Goal: Find specific page/section: Find specific page/section

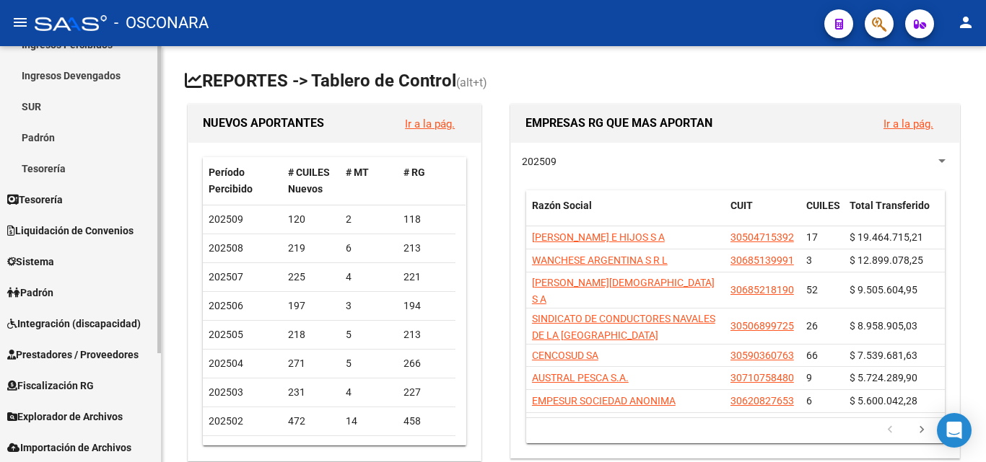
scroll to position [148, 0]
click at [68, 326] on span "Integración (discapacidad)" at bounding box center [73, 323] width 133 height 16
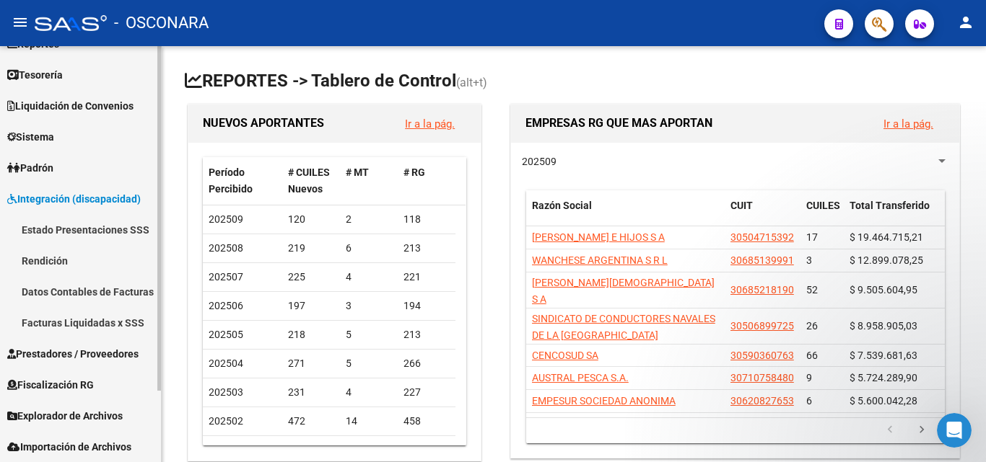
scroll to position [0, 0]
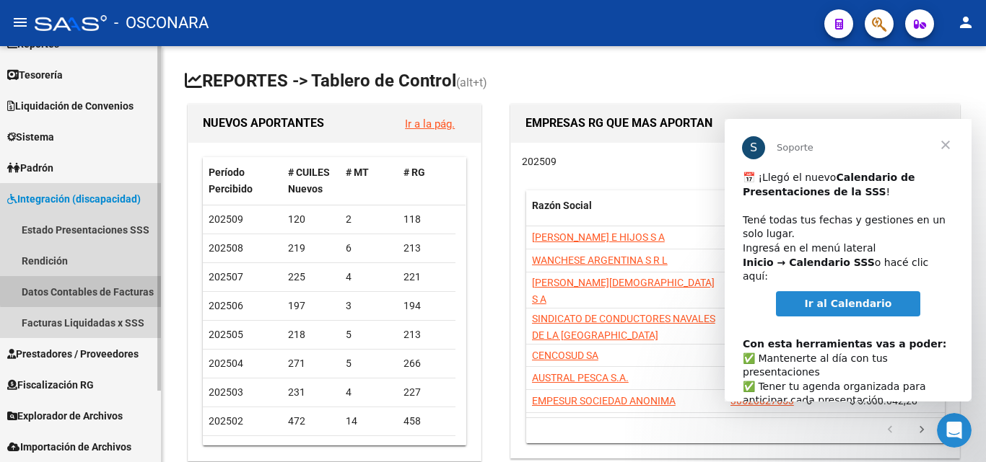
click at [94, 289] on link "Datos Contables de Facturas" at bounding box center [80, 291] width 161 height 31
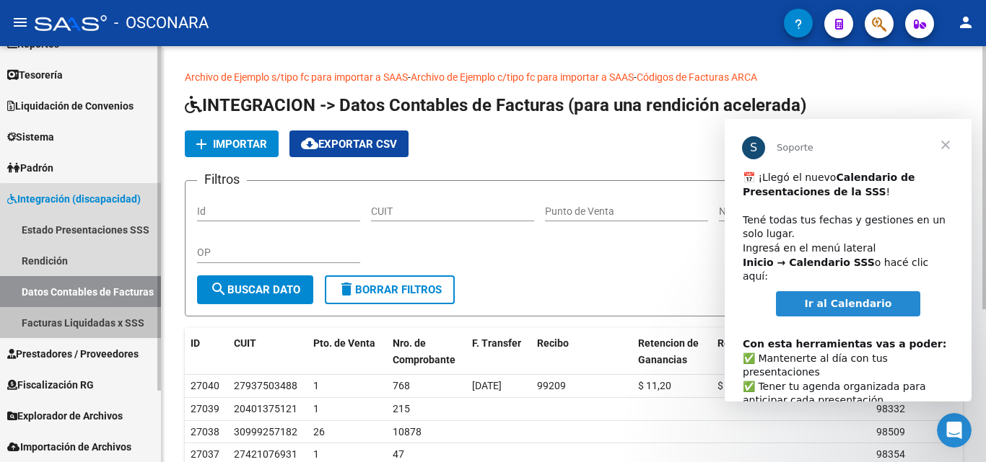
click at [82, 323] on link "Facturas Liquidadas x SSS" at bounding box center [80, 322] width 161 height 31
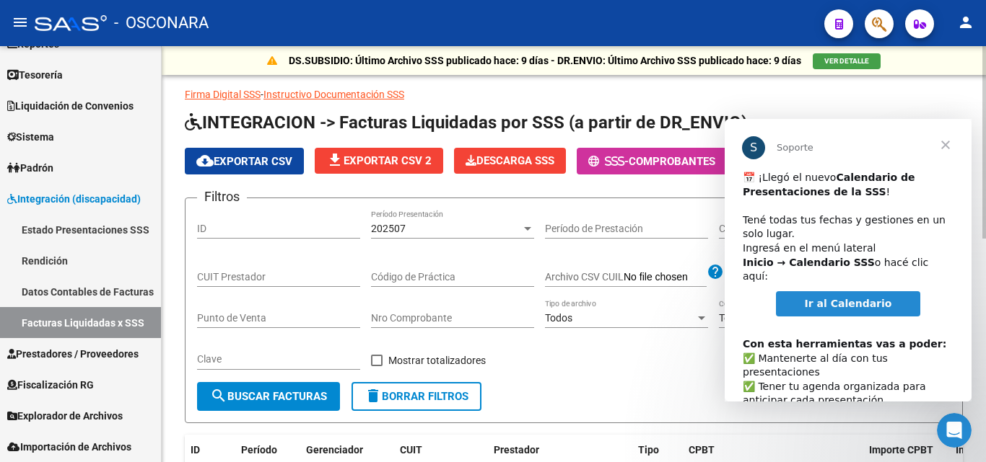
click at [706, 91] on p "Firma Digital SSS - Instructivo Documentación SSS" at bounding box center [574, 95] width 778 height 16
click at [949, 145] on span "Cerrar" at bounding box center [945, 145] width 52 height 52
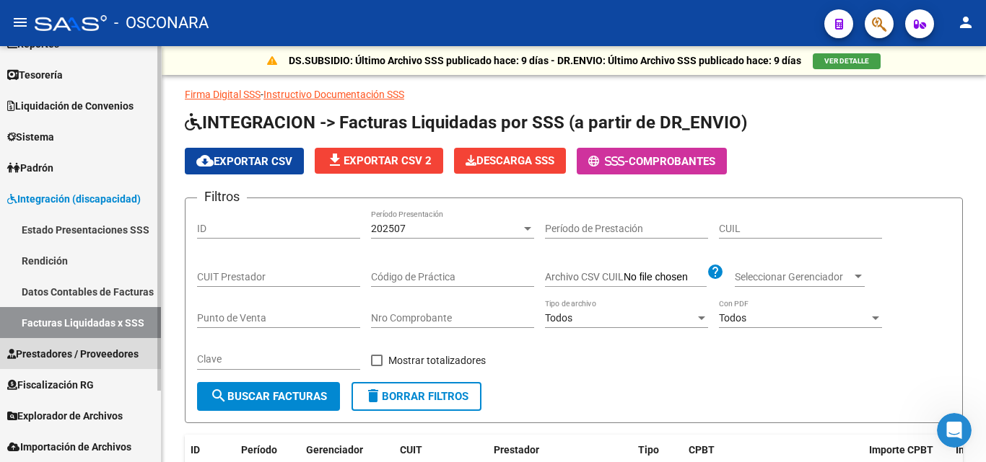
click at [78, 344] on link "Prestadores / Proveedores" at bounding box center [80, 353] width 161 height 31
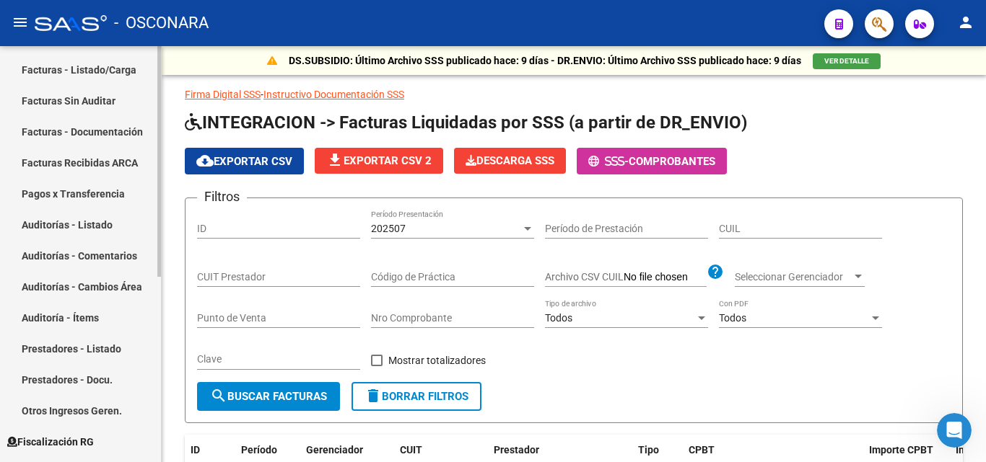
scroll to position [302, 0]
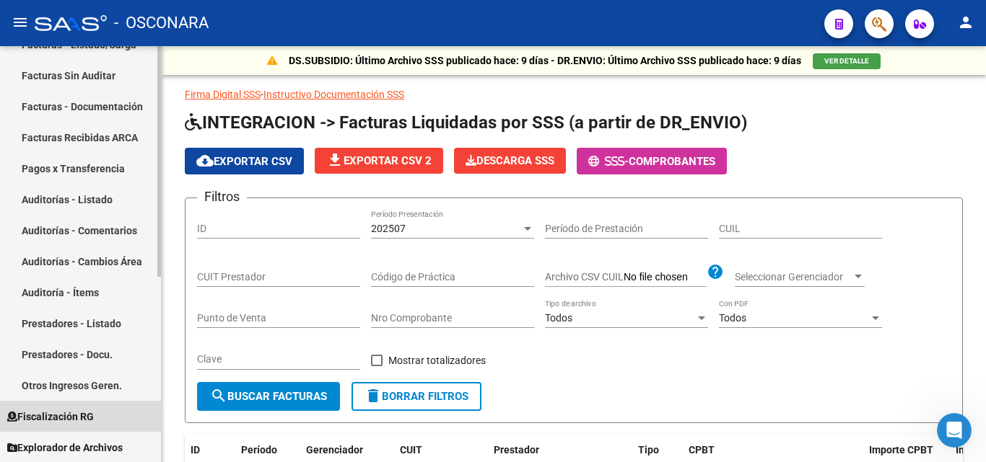
click at [82, 411] on span "Fiscalización RG" at bounding box center [50, 417] width 87 height 16
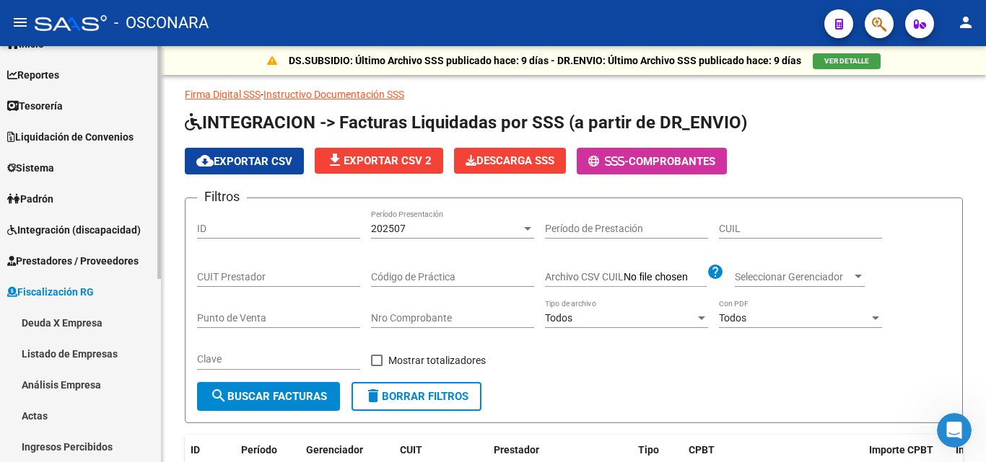
scroll to position [38, 0]
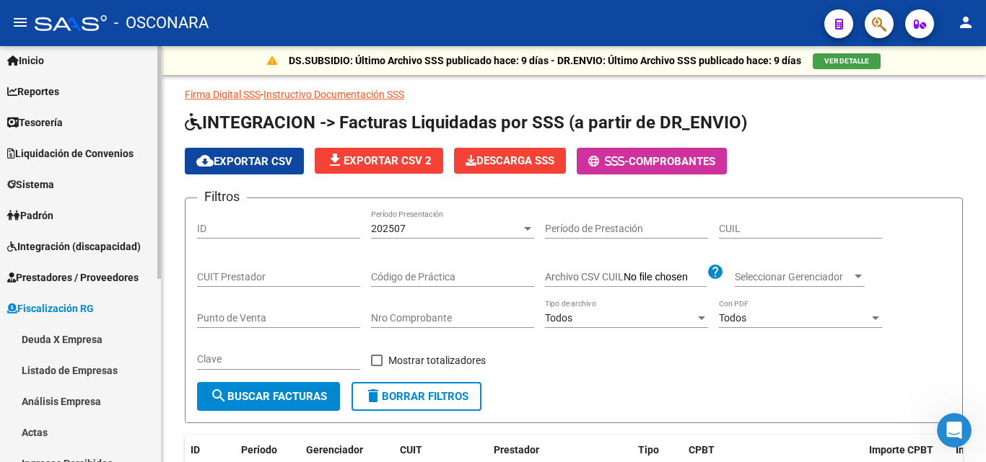
click at [80, 309] on span "Fiscalización RG" at bounding box center [50, 309] width 87 height 16
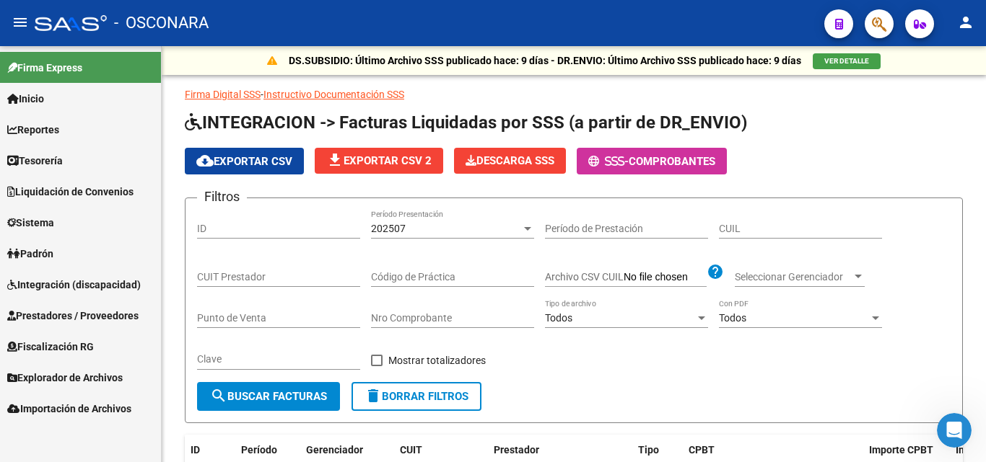
scroll to position [0, 0]
click at [64, 244] on link "Padrón" at bounding box center [80, 253] width 161 height 31
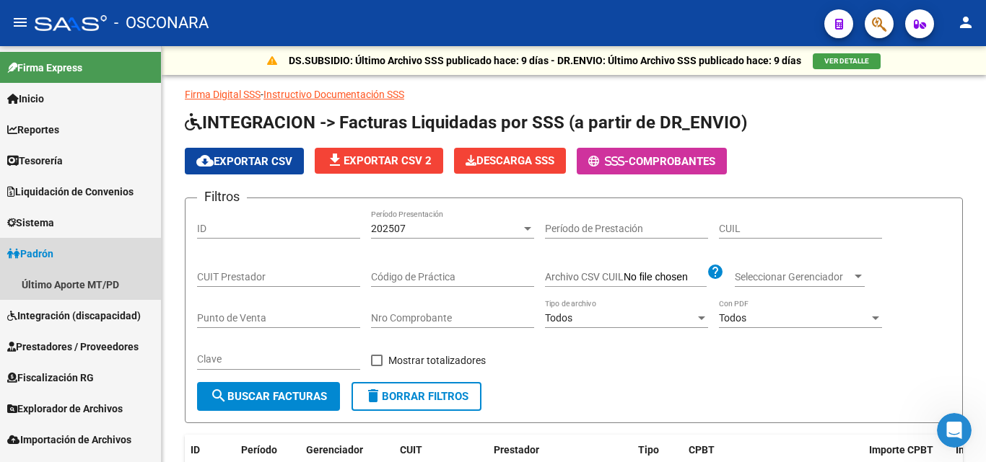
click at [65, 258] on link "Padrón" at bounding box center [80, 253] width 161 height 31
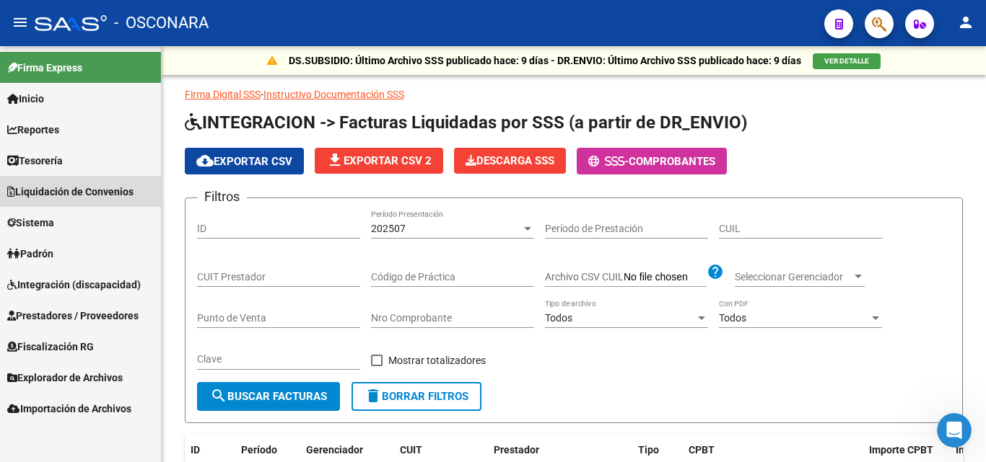
click at [71, 195] on span "Liquidación de Convenios" at bounding box center [70, 192] width 126 height 16
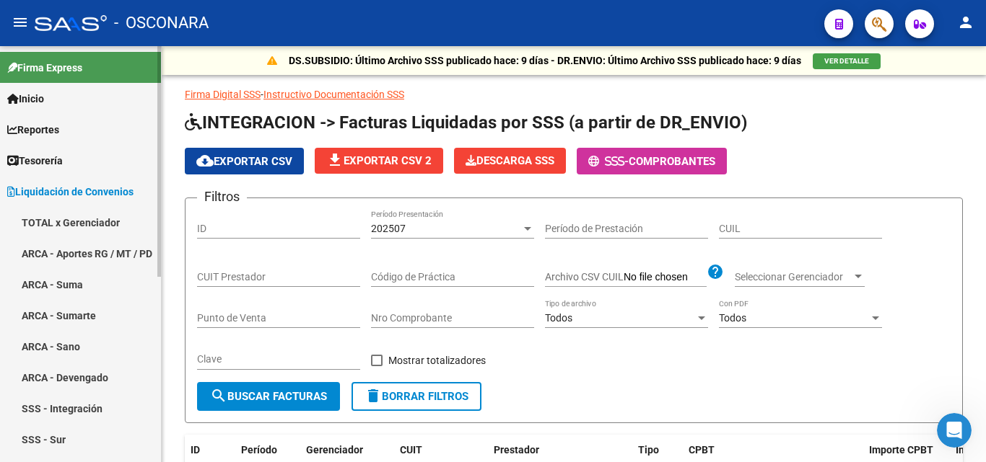
click at [67, 188] on span "Liquidación de Convenios" at bounding box center [70, 192] width 126 height 16
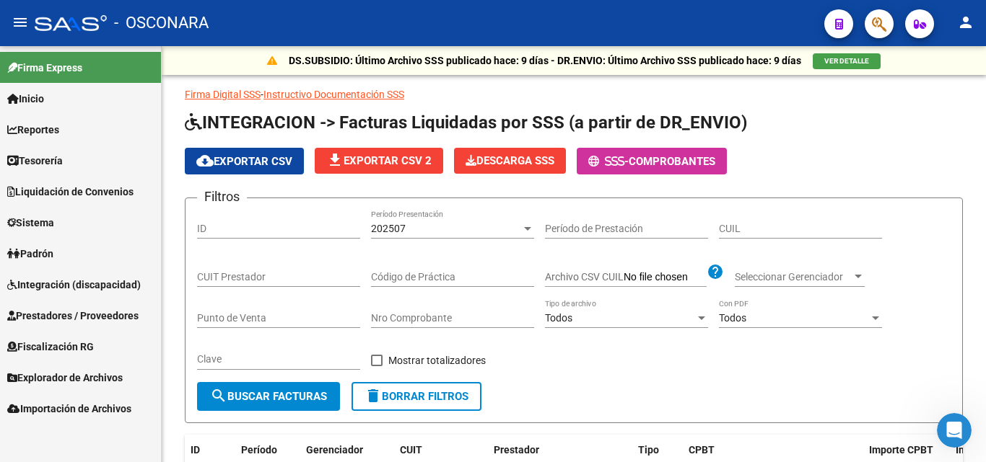
click at [83, 286] on span "Integración (discapacidad)" at bounding box center [73, 285] width 133 height 16
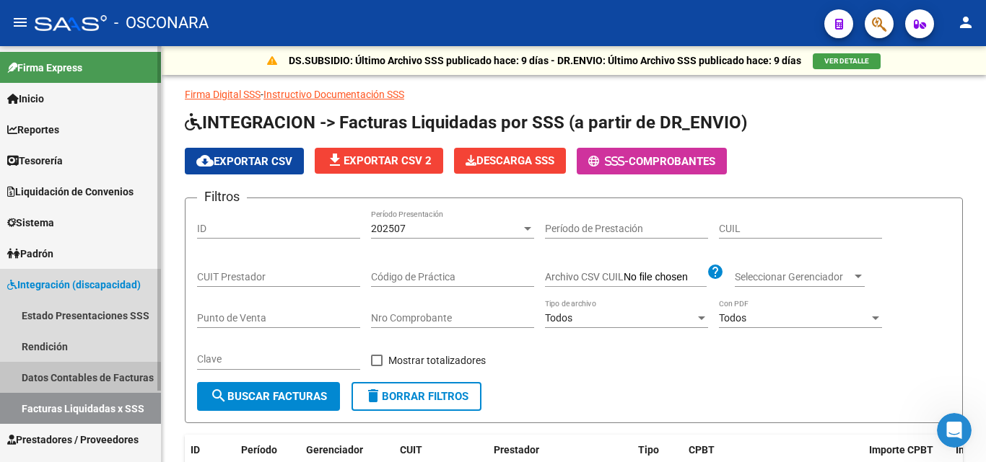
click at [101, 374] on link "Datos Contables de Facturas" at bounding box center [80, 377] width 161 height 31
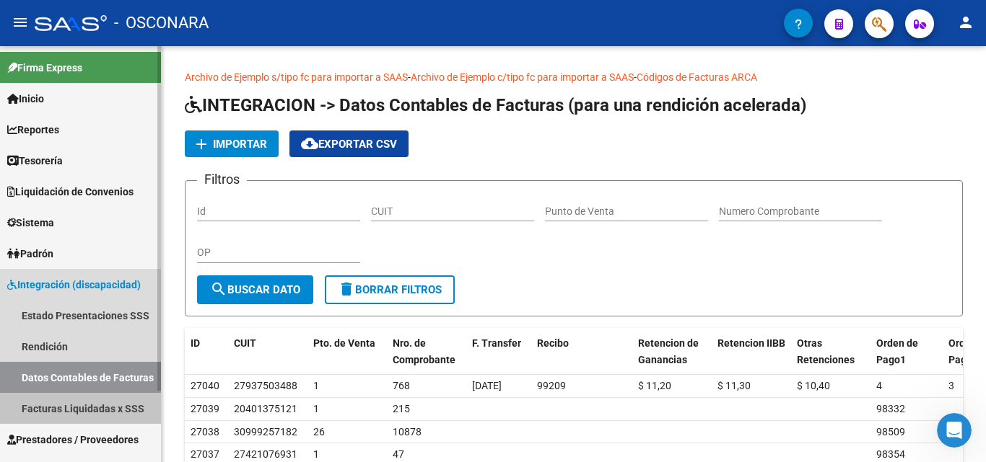
click at [95, 404] on link "Facturas Liquidadas x SSS" at bounding box center [80, 408] width 161 height 31
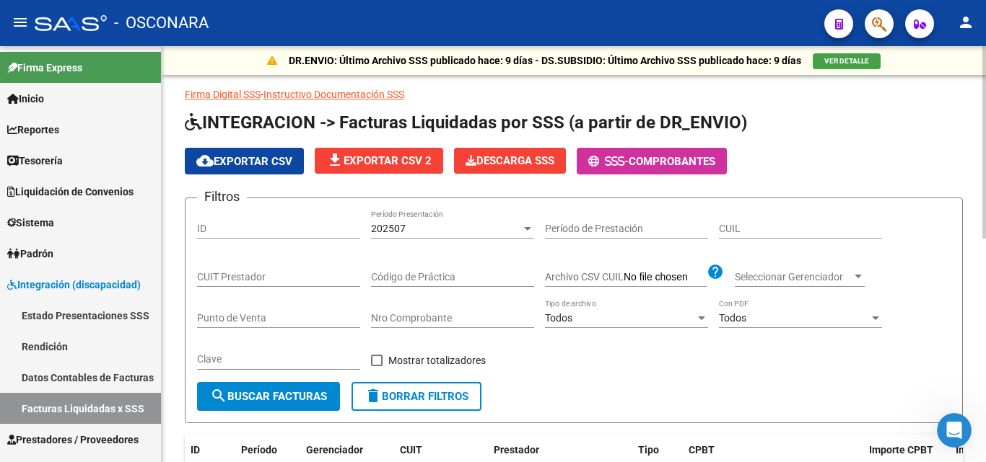
click at [837, 150] on div "cloud_download Exportar CSV file_download Exportar CSV 2 Descarga SSS - Comprob…" at bounding box center [574, 161] width 778 height 27
